Goal: Information Seeking & Learning: Learn about a topic

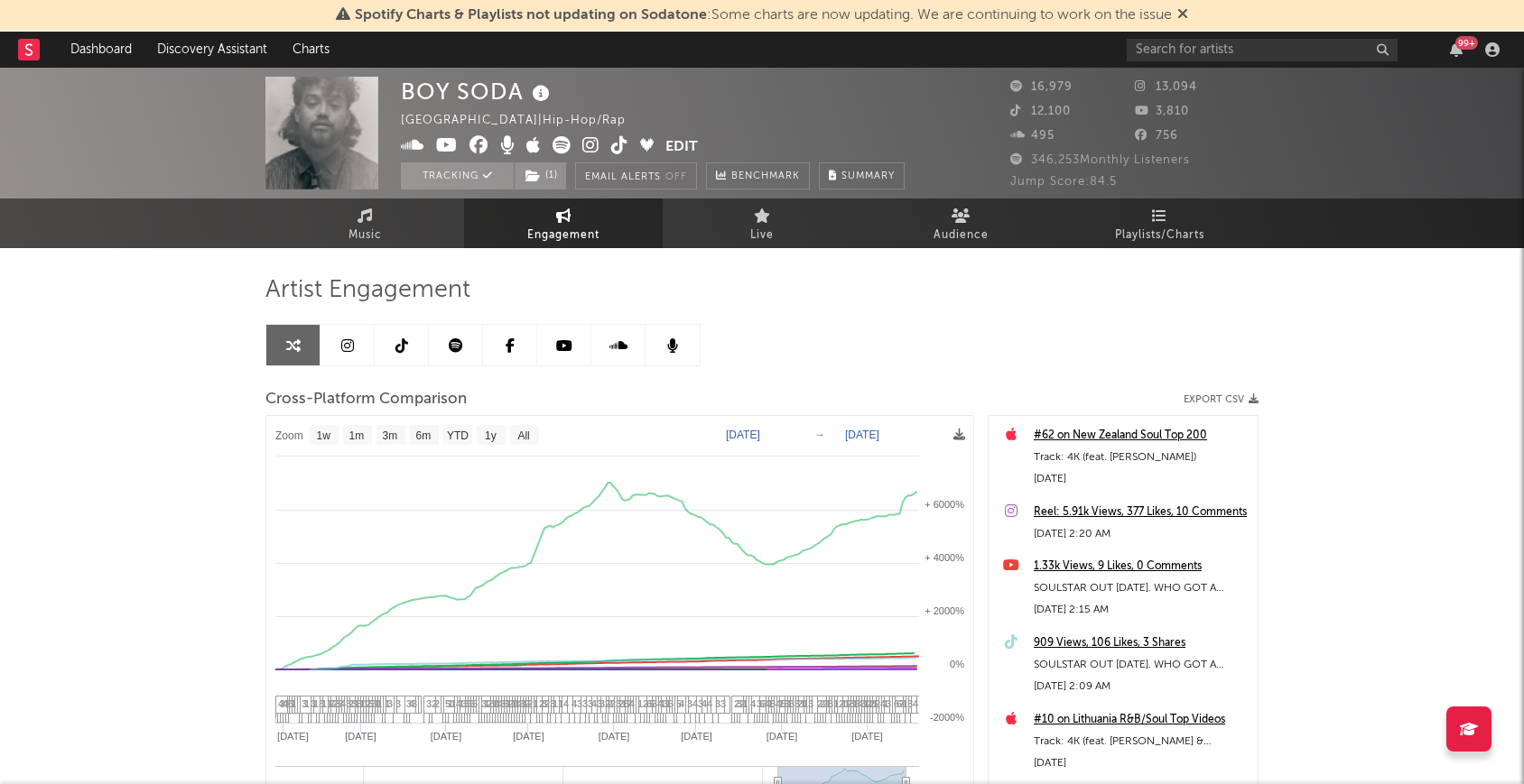
select select "1w"
click at [1225, 39] on input "text" at bounding box center [1261, 50] width 271 height 23
click at [1191, 44] on input "sunset rolercoaster" at bounding box center [1261, 50] width 271 height 23
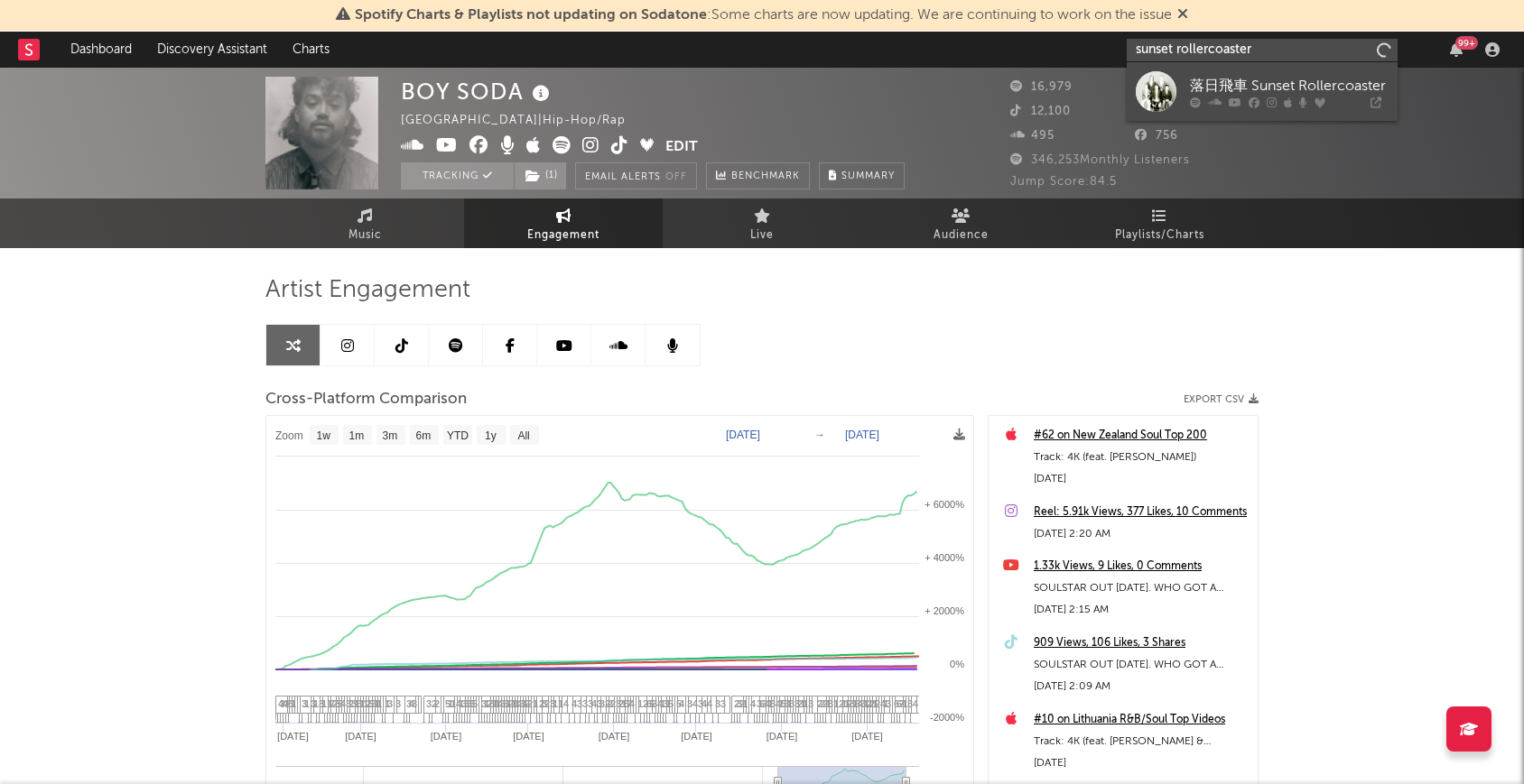
type input "sunset rollercoaster"
click at [1222, 89] on div "落日飛車 Sunset Rollercoaster" at bounding box center [1289, 86] width 199 height 22
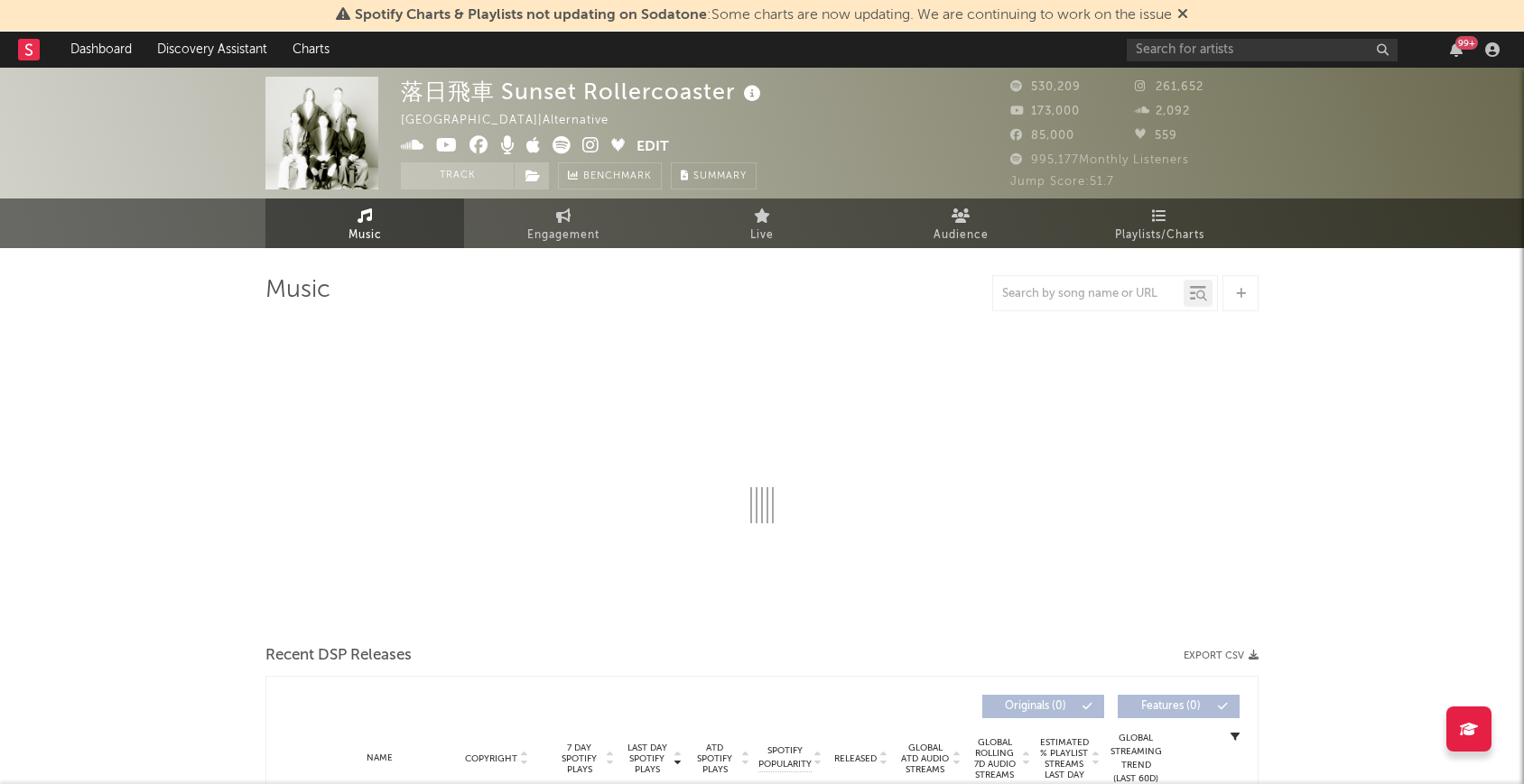
select select "6m"
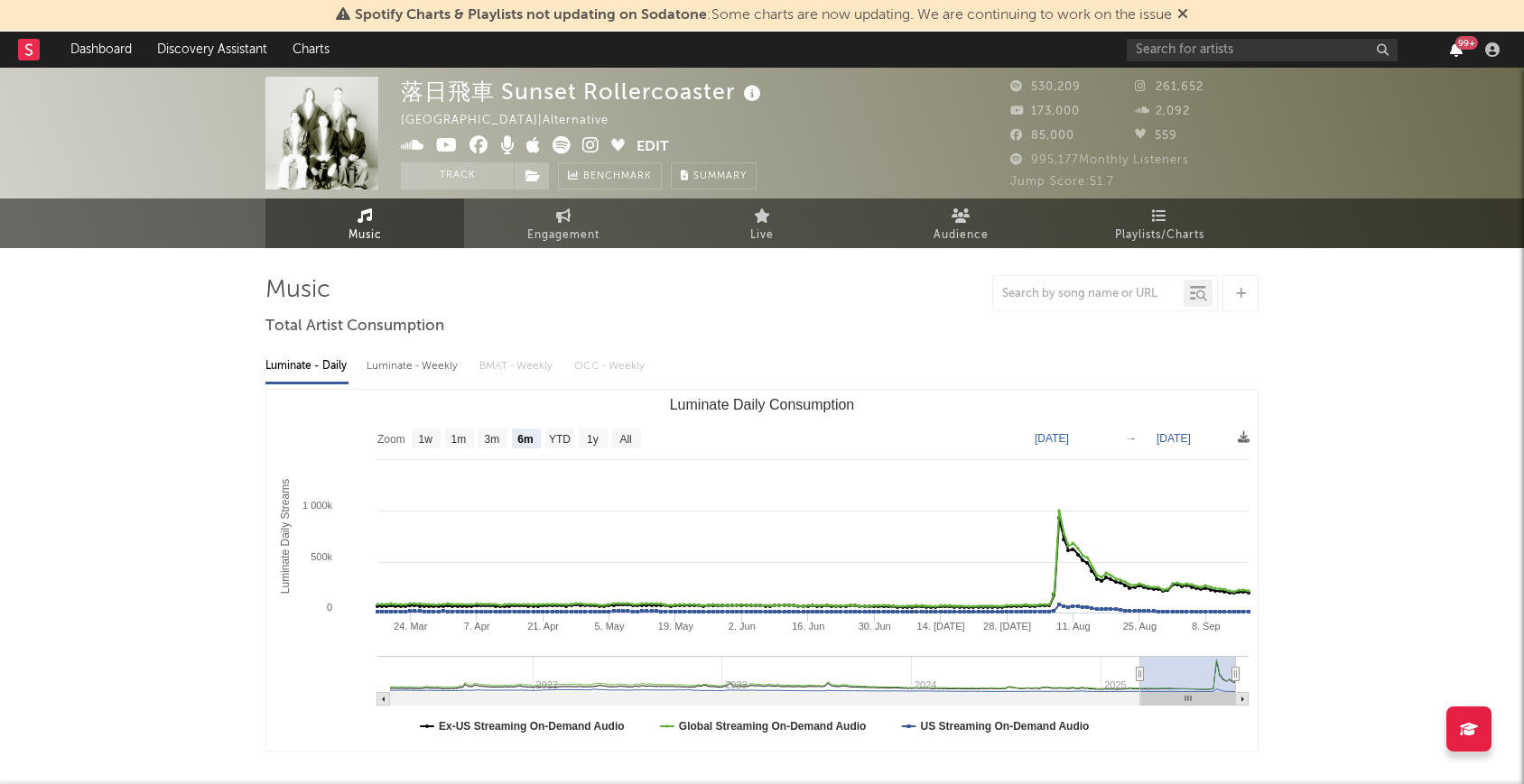
click at [1459, 53] on icon "button" at bounding box center [1456, 50] width 13 height 15
click at [907, 291] on div at bounding box center [762, 294] width 993 height 36
click at [1449, 48] on icon "button" at bounding box center [1456, 50] width 13 height 15
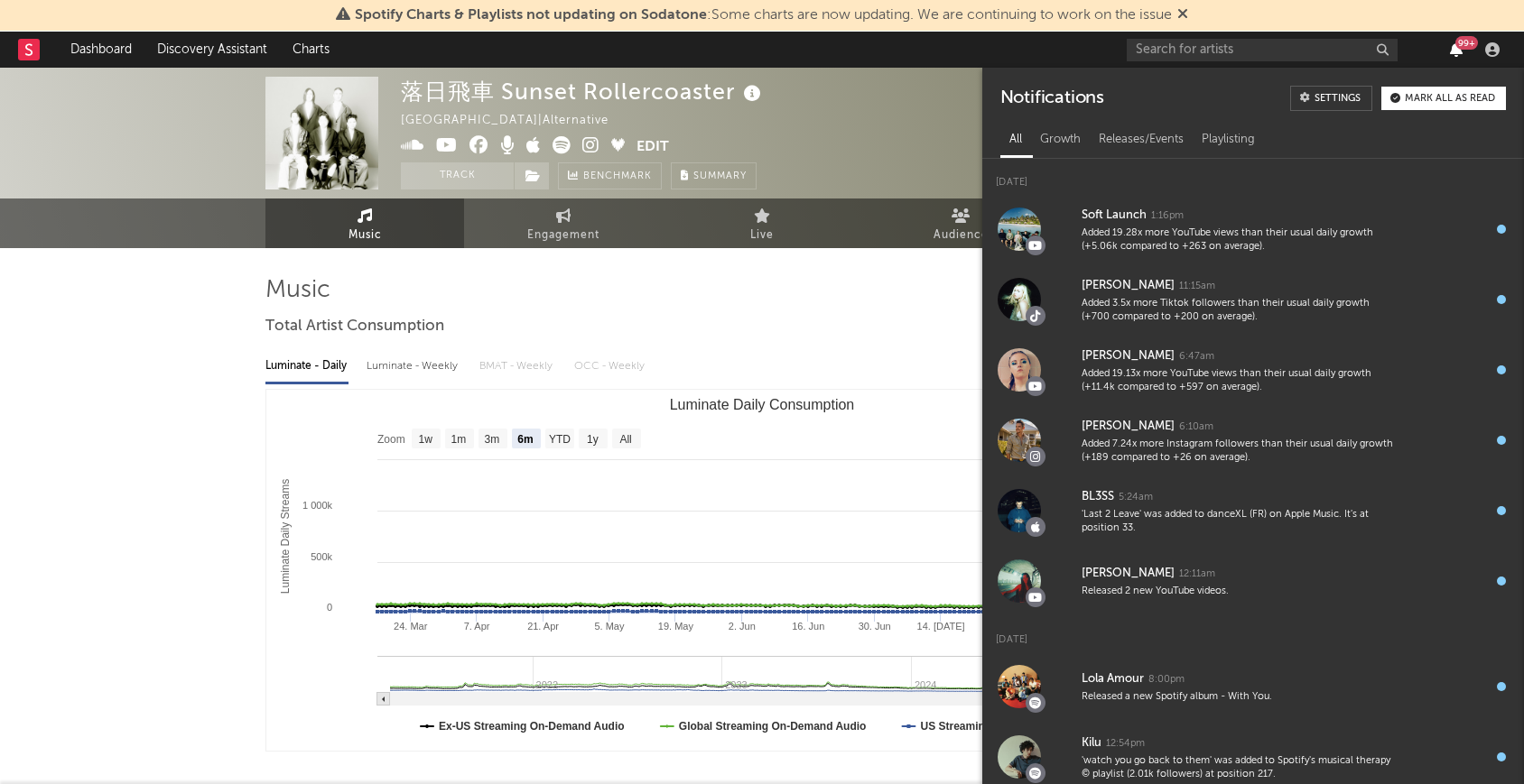
click at [1449, 48] on icon "button" at bounding box center [1456, 50] width 13 height 15
